Goal: Task Accomplishment & Management: Manage account settings

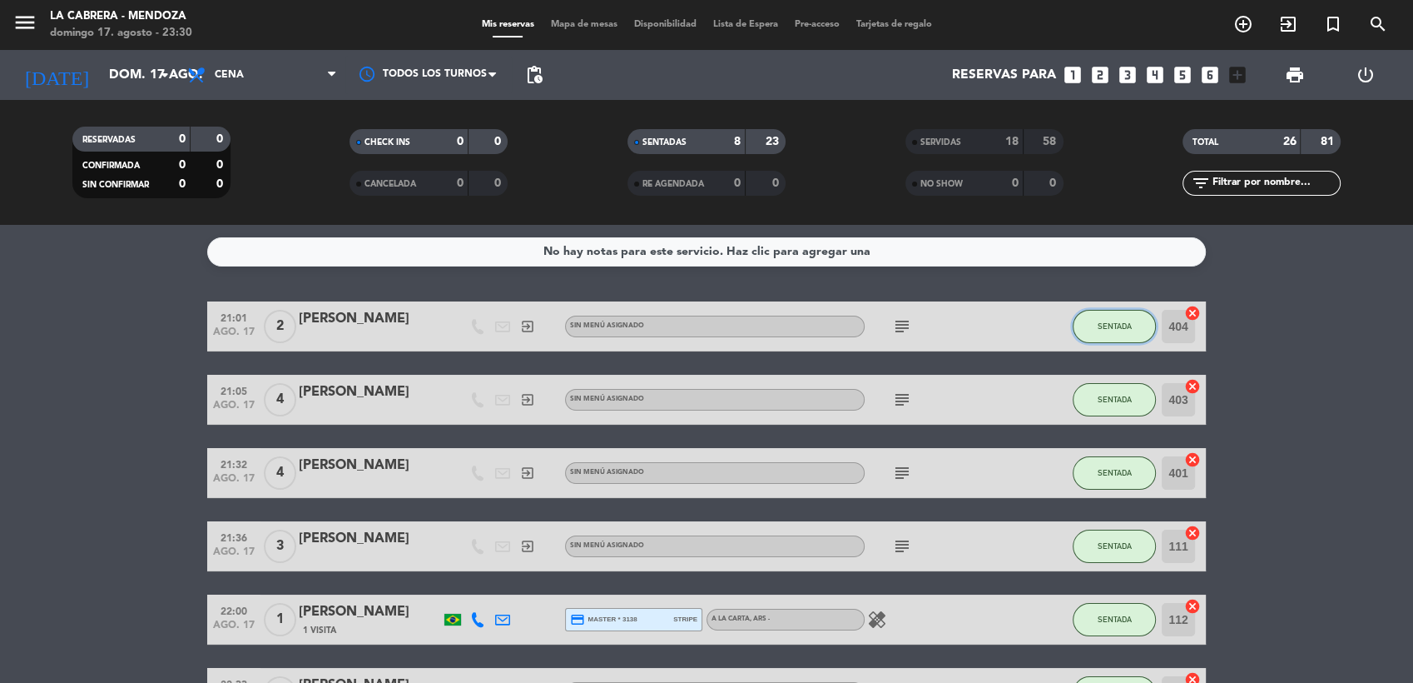
click at [1105, 327] on span "SENTADA" at bounding box center [1115, 325] width 34 height 9
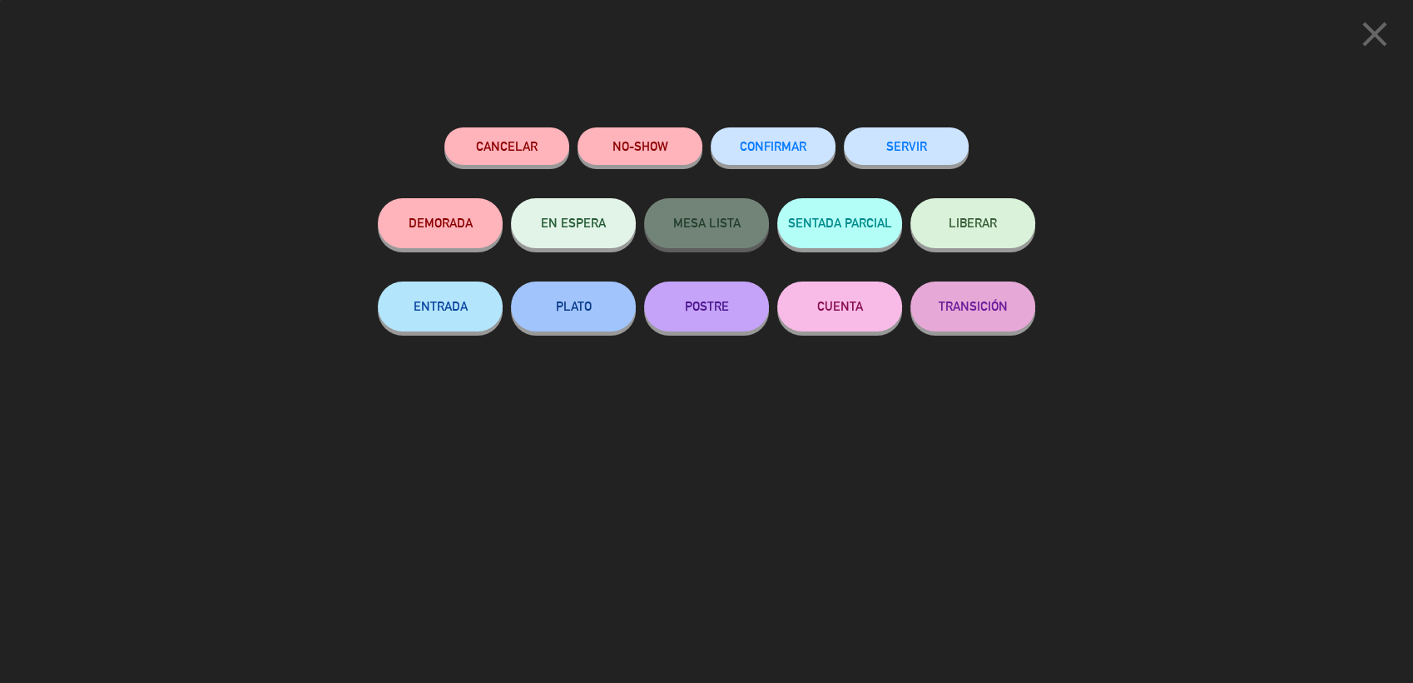
click at [926, 151] on button "SERVIR" at bounding box center [906, 145] width 125 height 37
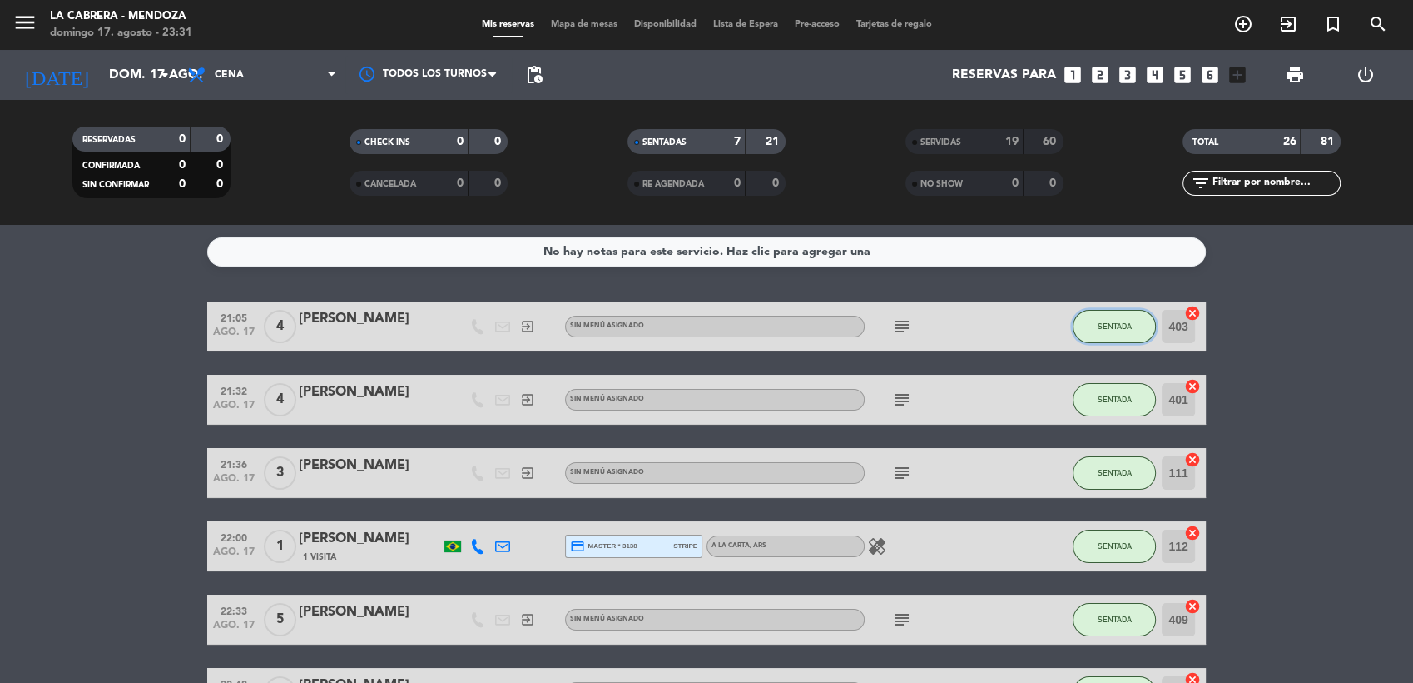
click at [1121, 321] on span "SENTADA" at bounding box center [1115, 325] width 34 height 9
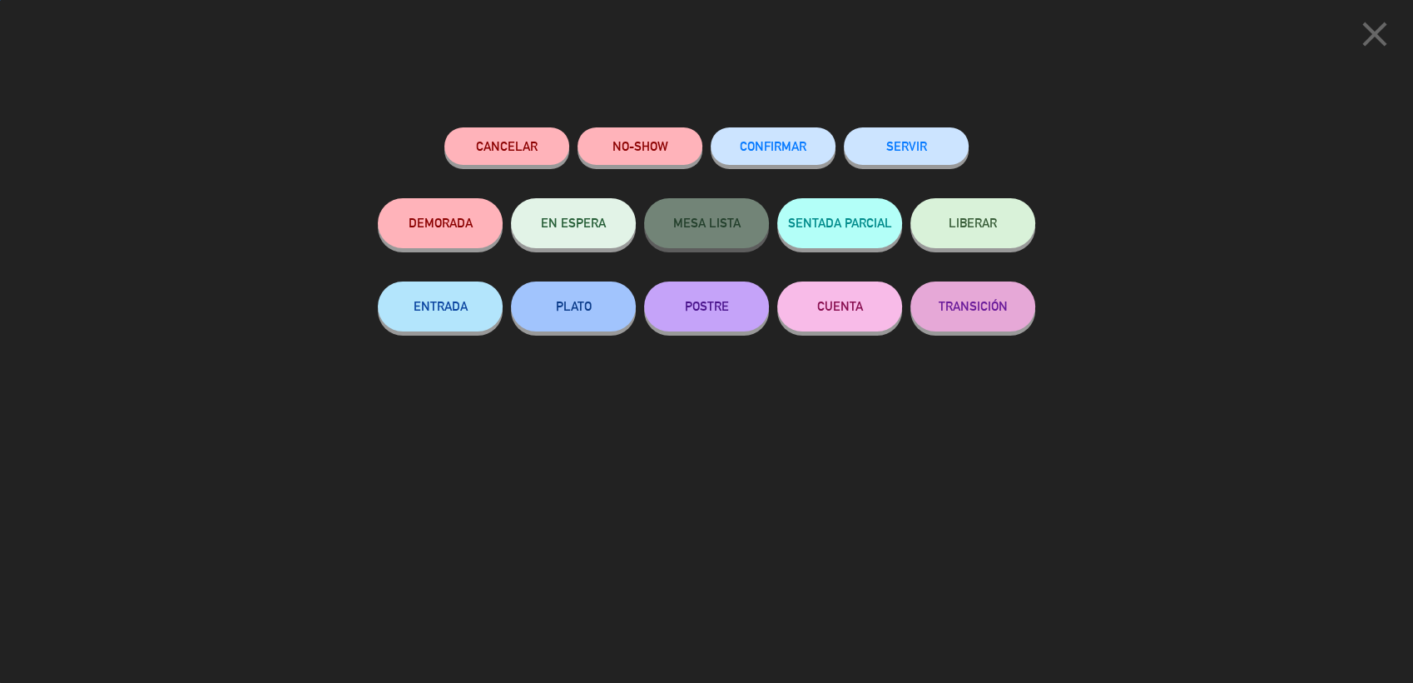
click at [881, 153] on button "SERVIR" at bounding box center [906, 145] width 125 height 37
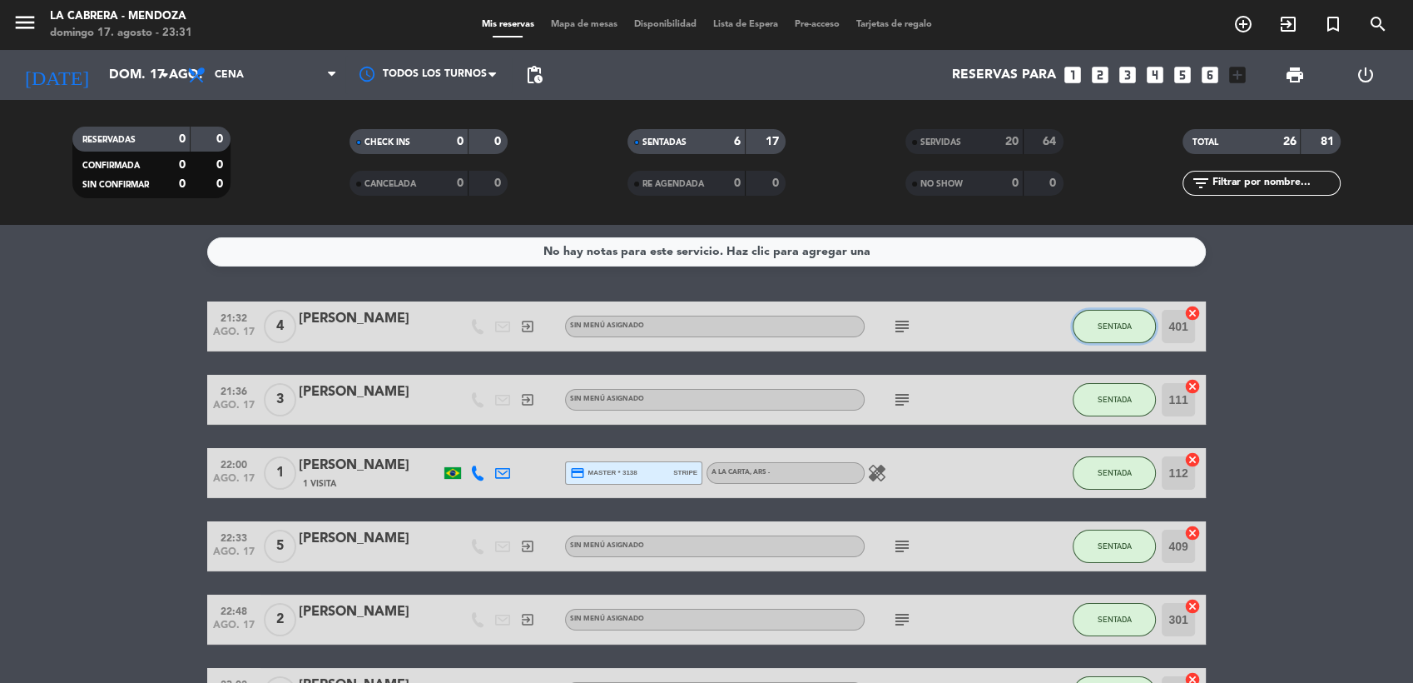
click at [1098, 318] on button "SENTADA" at bounding box center [1114, 326] width 83 height 33
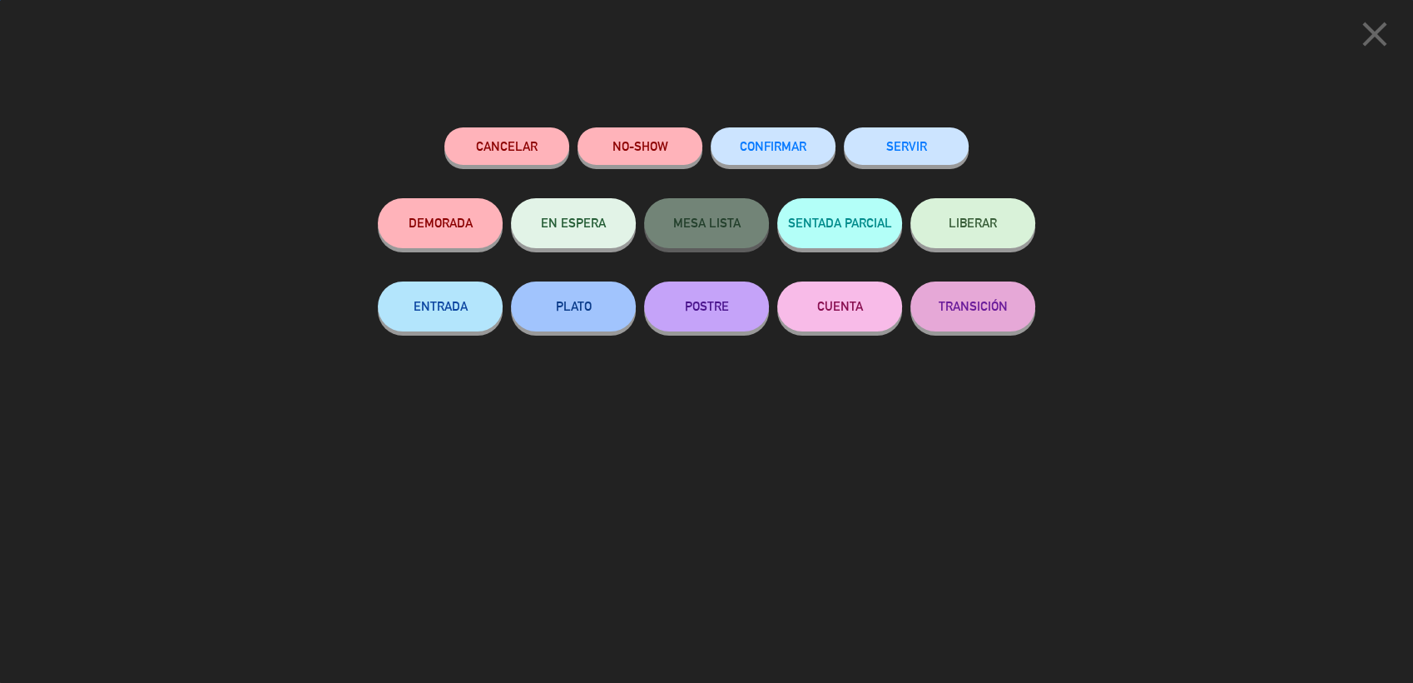
click at [936, 142] on button "SERVIR" at bounding box center [906, 145] width 125 height 37
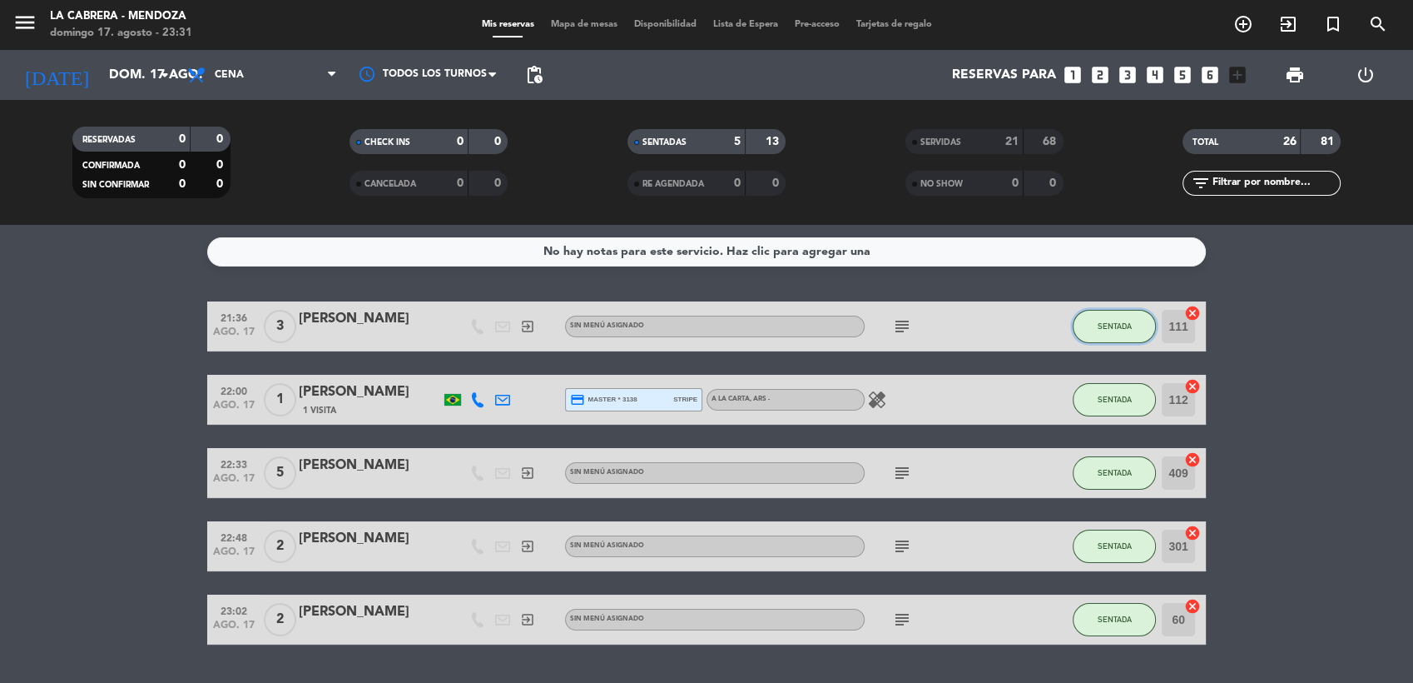
click at [1109, 322] on span "SENTADA" at bounding box center [1115, 325] width 34 height 9
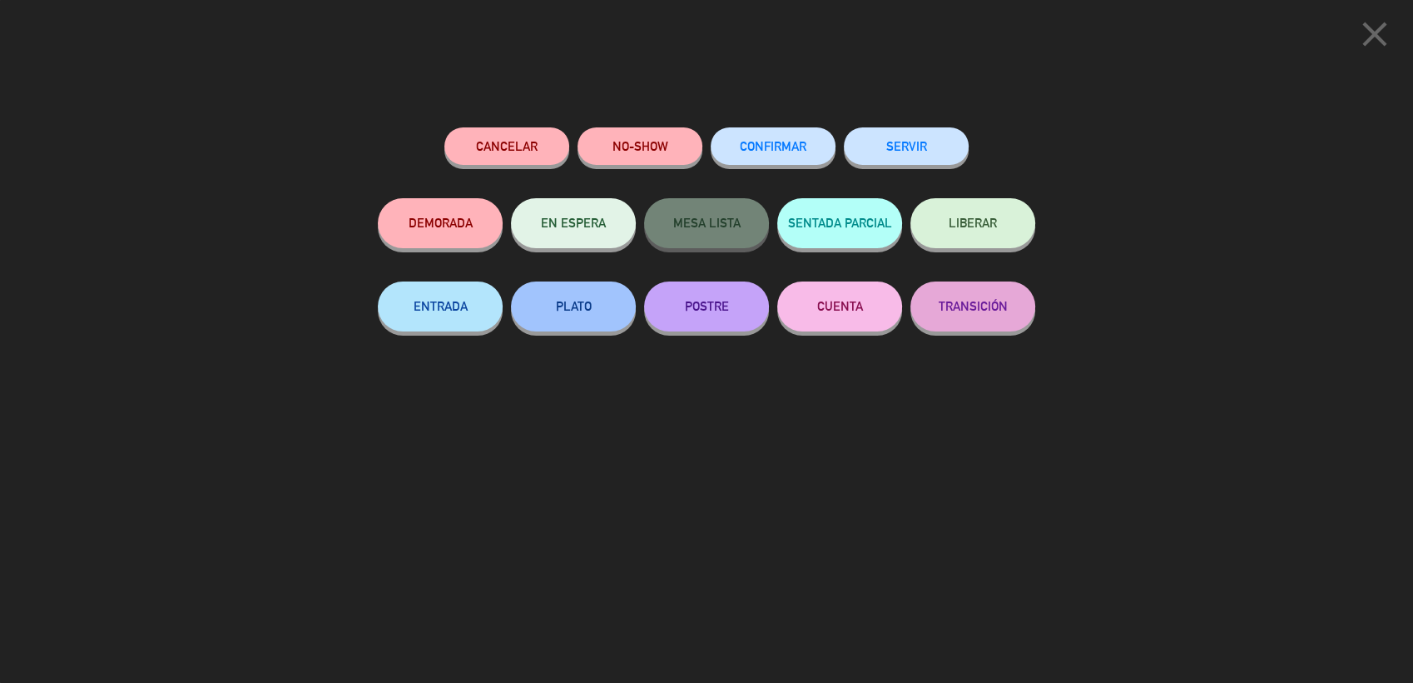
click at [927, 143] on button "SERVIR" at bounding box center [906, 145] width 125 height 37
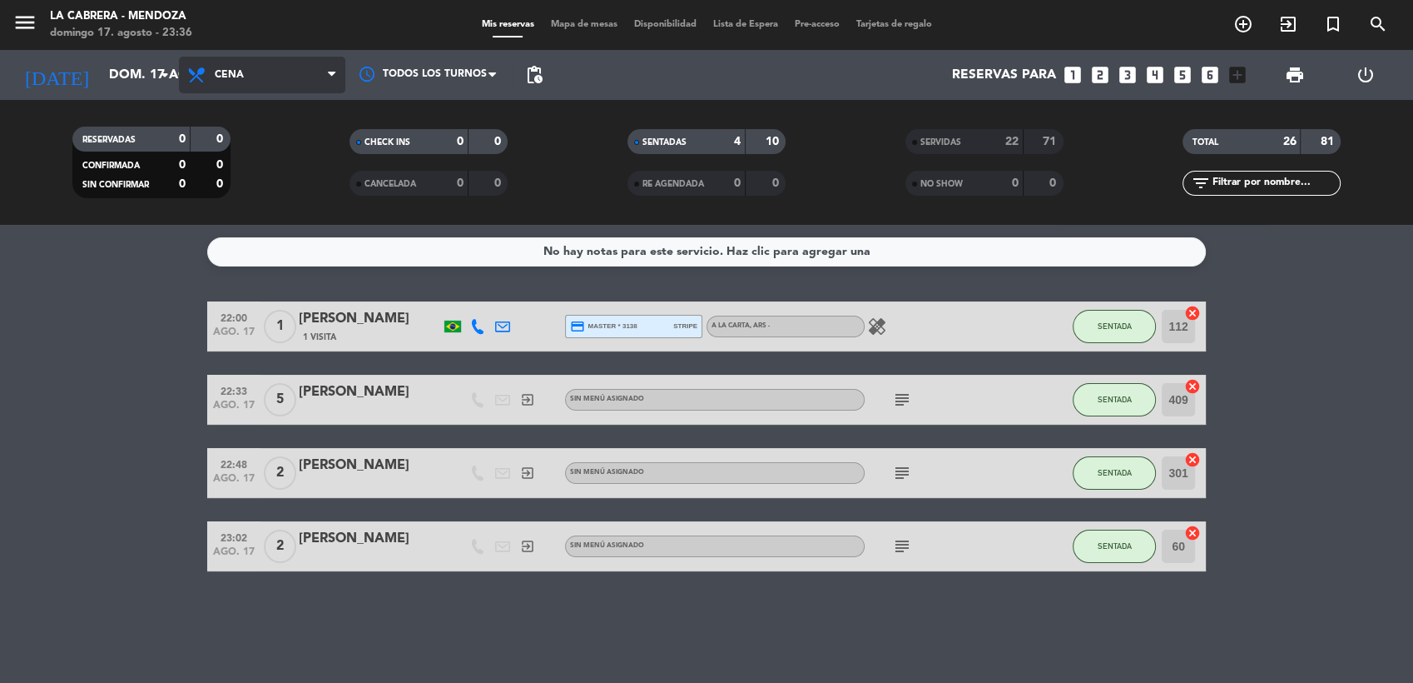
click at [231, 76] on span "Cena" at bounding box center [229, 75] width 29 height 12
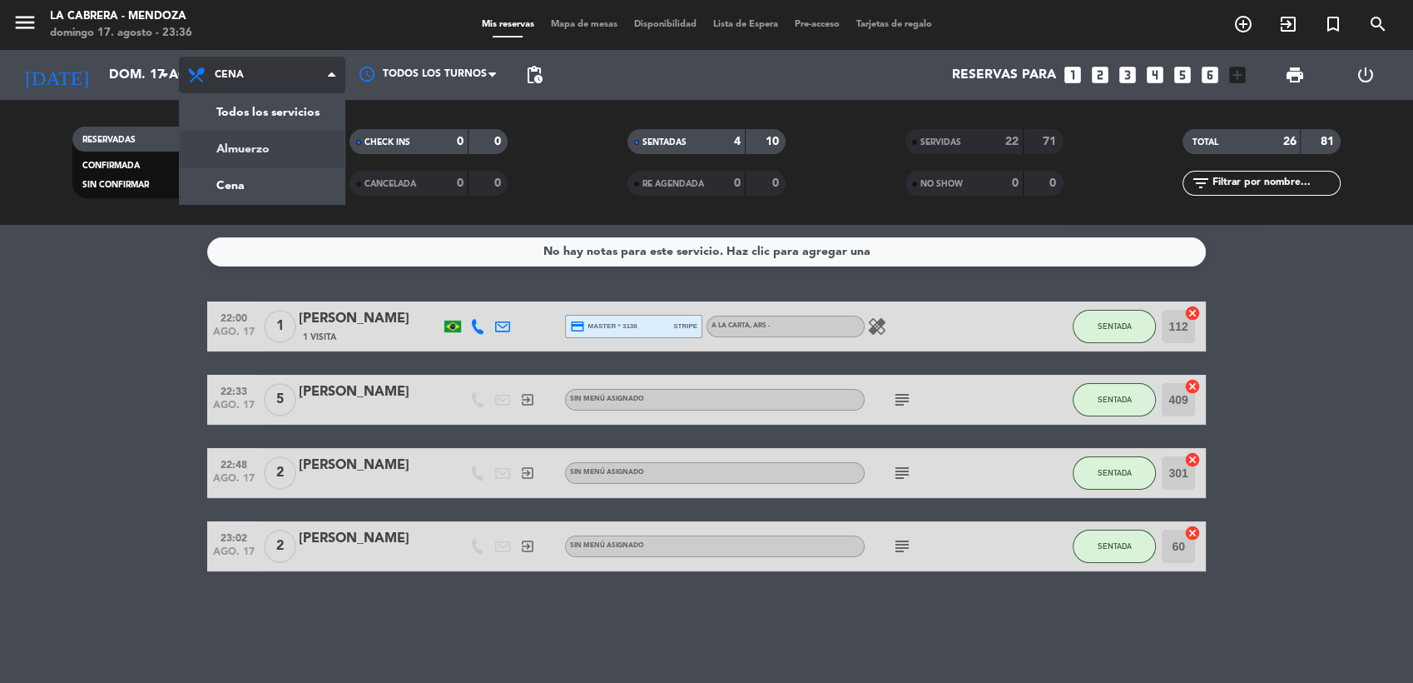
click at [236, 140] on div "menu LA CABRERA - MENDOZA domingo 17. agosto - 23:36 Mis reservas Mapa de mesas…" at bounding box center [706, 112] width 1413 height 225
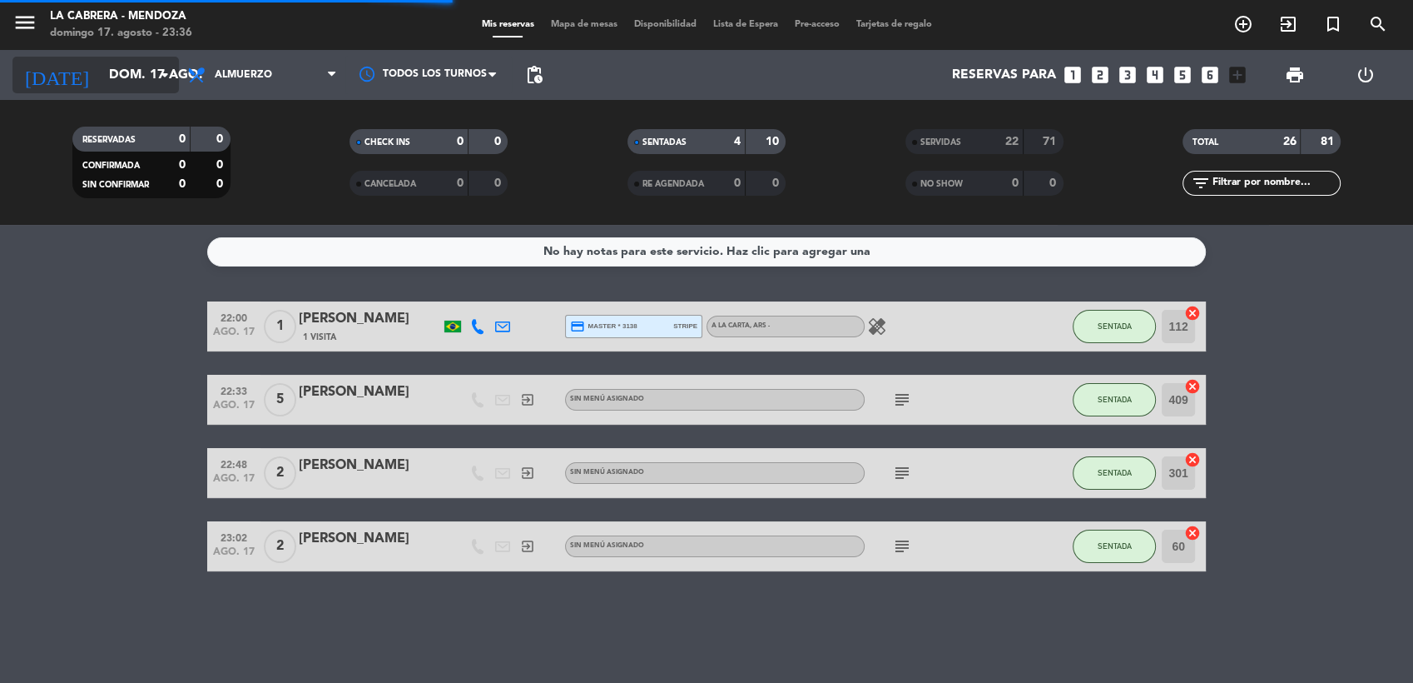
click at [142, 67] on input "dom. 17 ago." at bounding box center [189, 75] width 176 height 32
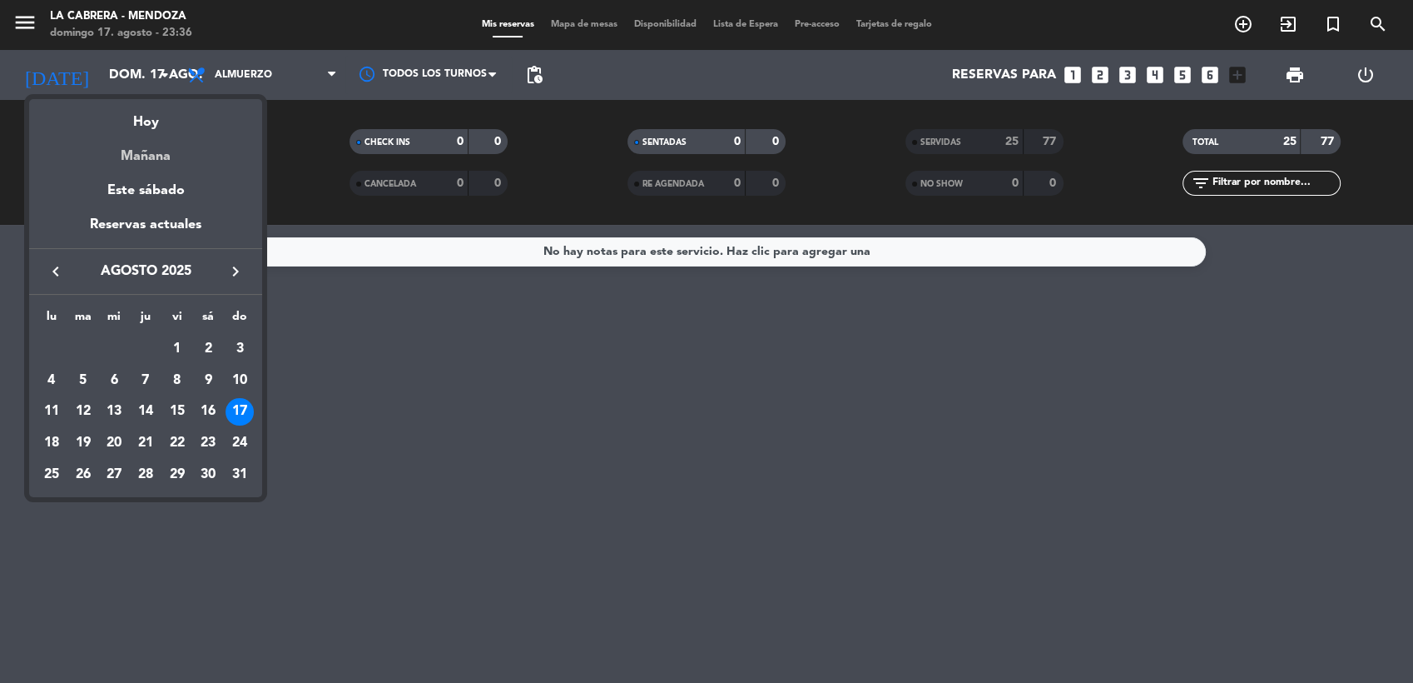
click at [139, 156] on div "Mañana" at bounding box center [145, 150] width 233 height 34
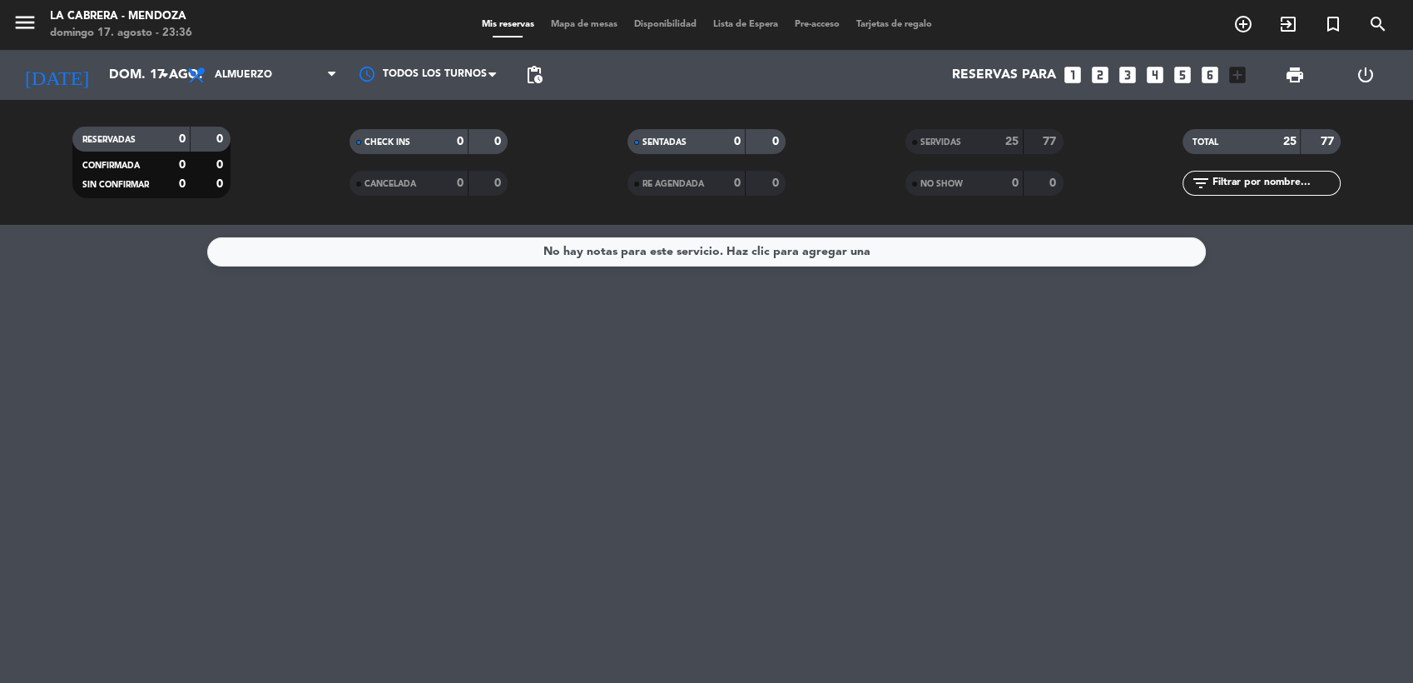
type input "lun. 18 ago."
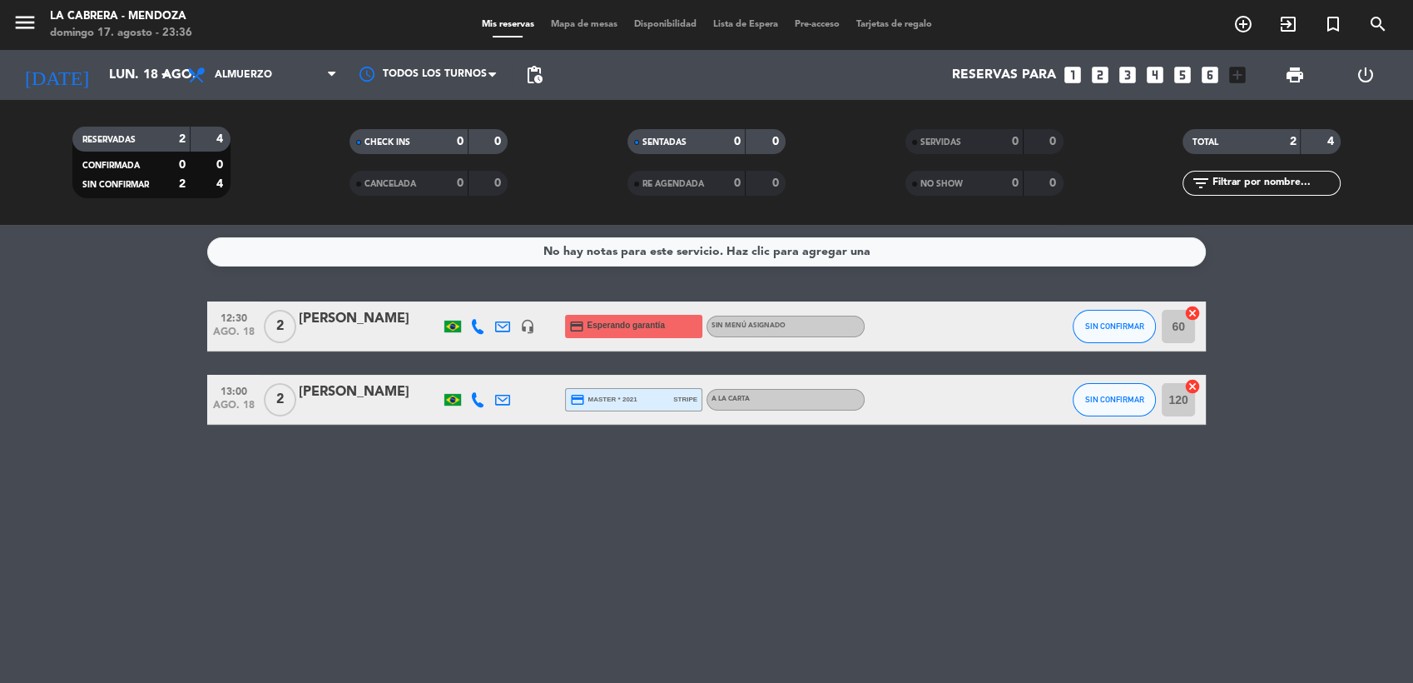
click at [477, 325] on icon at bounding box center [477, 326] width 15 height 15
click at [461, 294] on span "Copiar" at bounding box center [461, 298] width 35 height 17
click at [477, 398] on icon at bounding box center [477, 399] width 15 height 15
click at [453, 376] on span "Copiar" at bounding box center [461, 371] width 35 height 17
click at [1128, 395] on span "SIN CONFIRMAR" at bounding box center [1114, 399] width 59 height 9
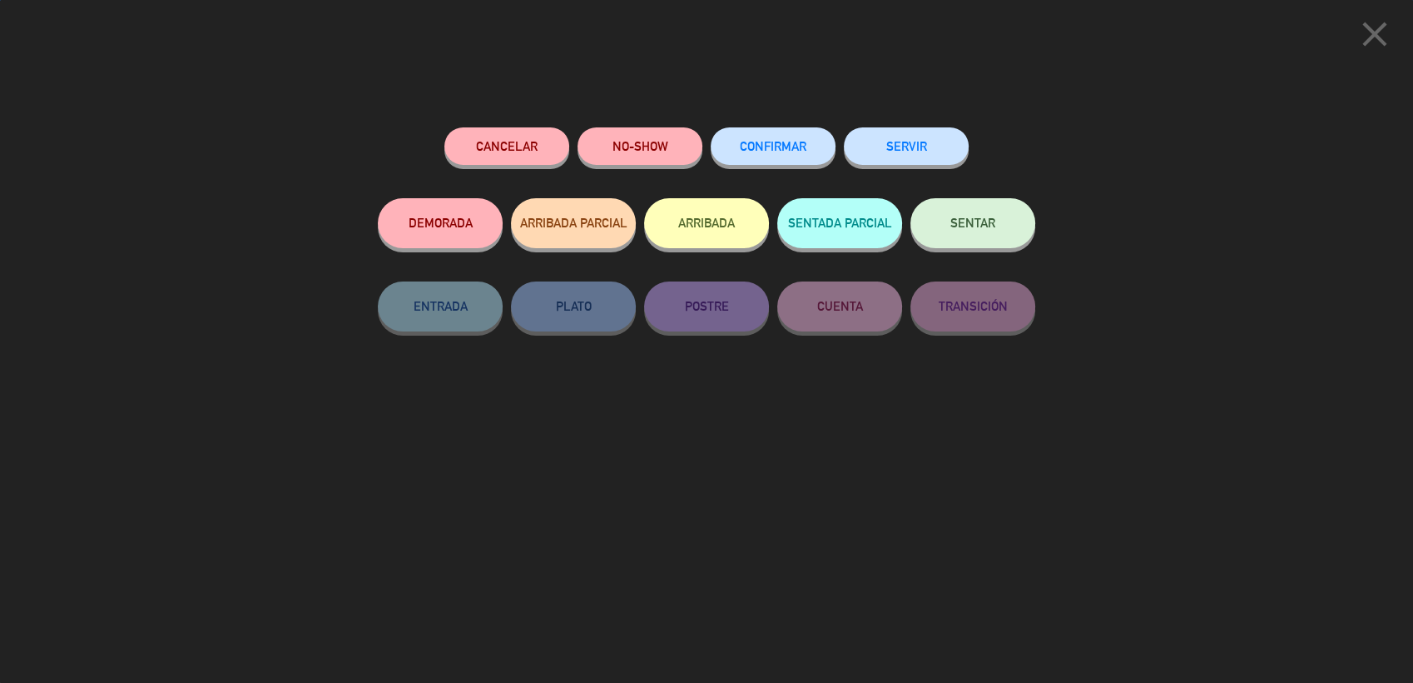
click at [759, 140] on button "CONFIRMAR" at bounding box center [773, 145] width 125 height 37
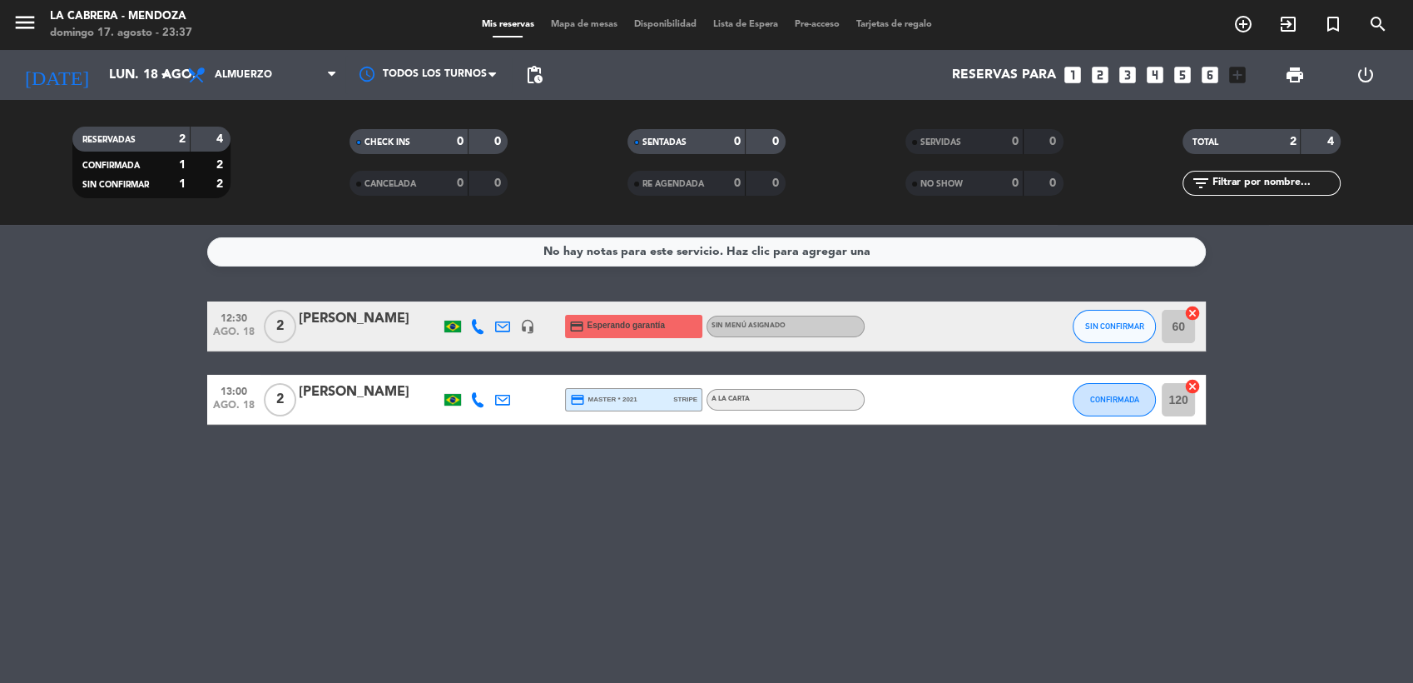
click at [1195, 386] on icon "cancel" at bounding box center [1192, 386] width 17 height 17
click at [1194, 309] on icon "cancel" at bounding box center [1192, 313] width 17 height 17
